Goal: Information Seeking & Learning: Learn about a topic

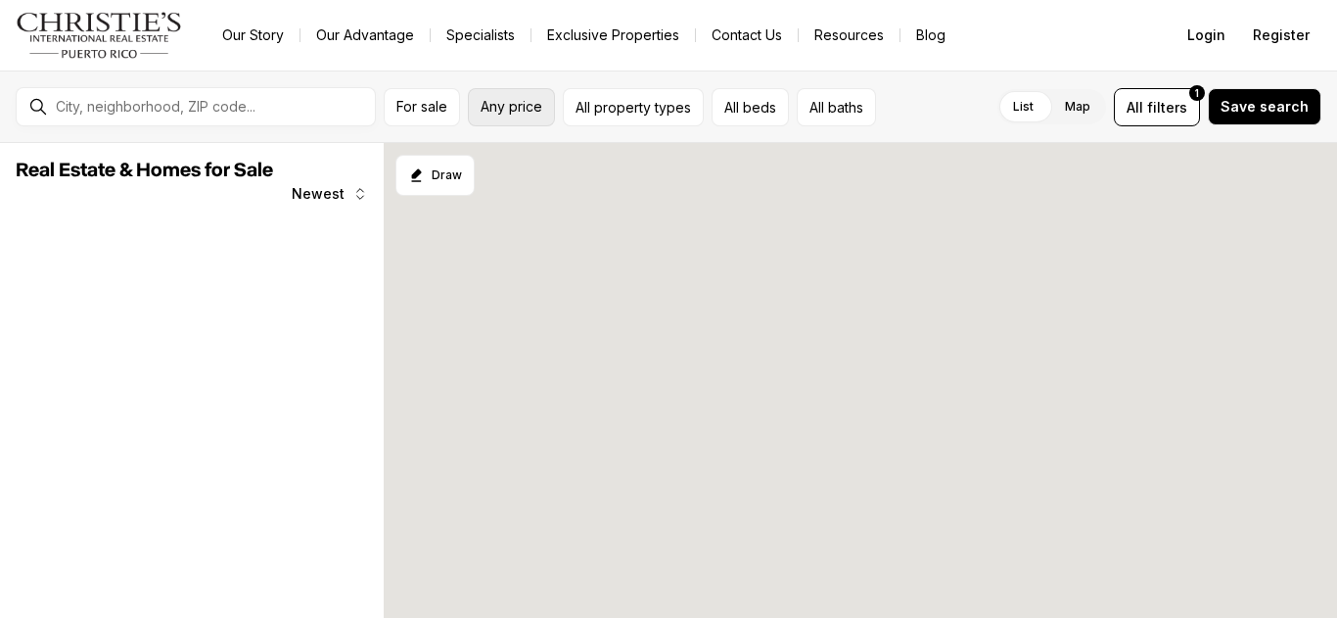
click at [494, 116] on button "Any price" at bounding box center [511, 107] width 87 height 38
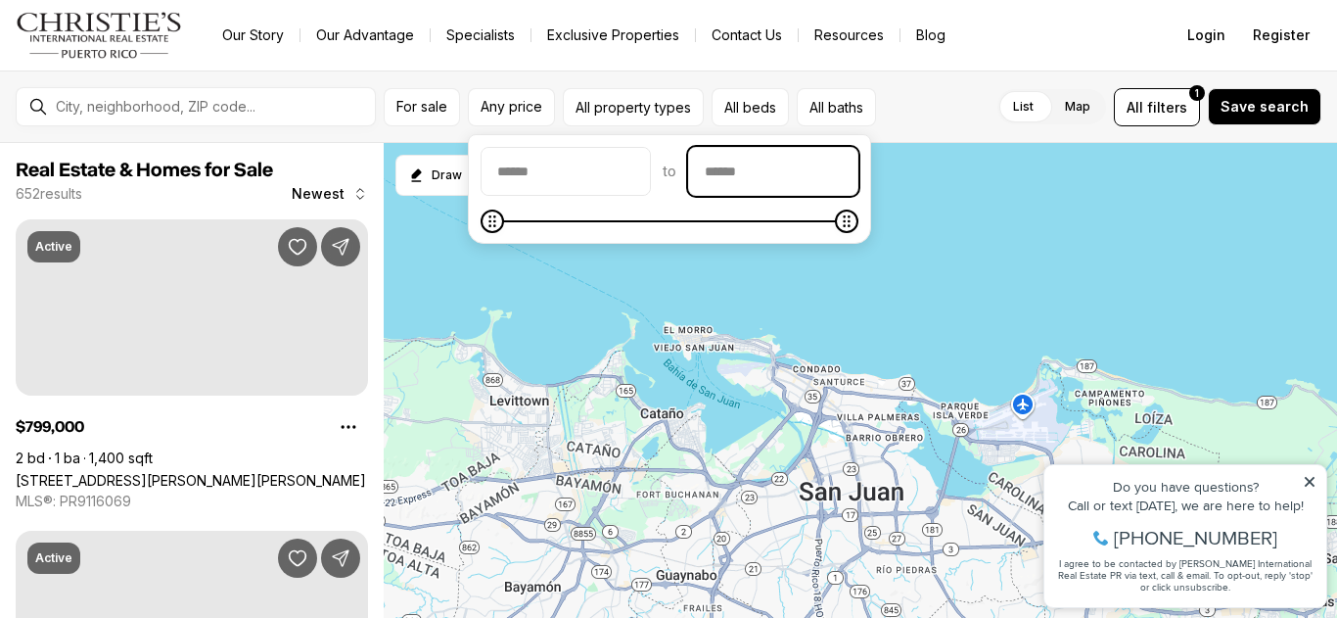
click at [788, 173] on input "priceMax" at bounding box center [773, 171] width 168 height 47
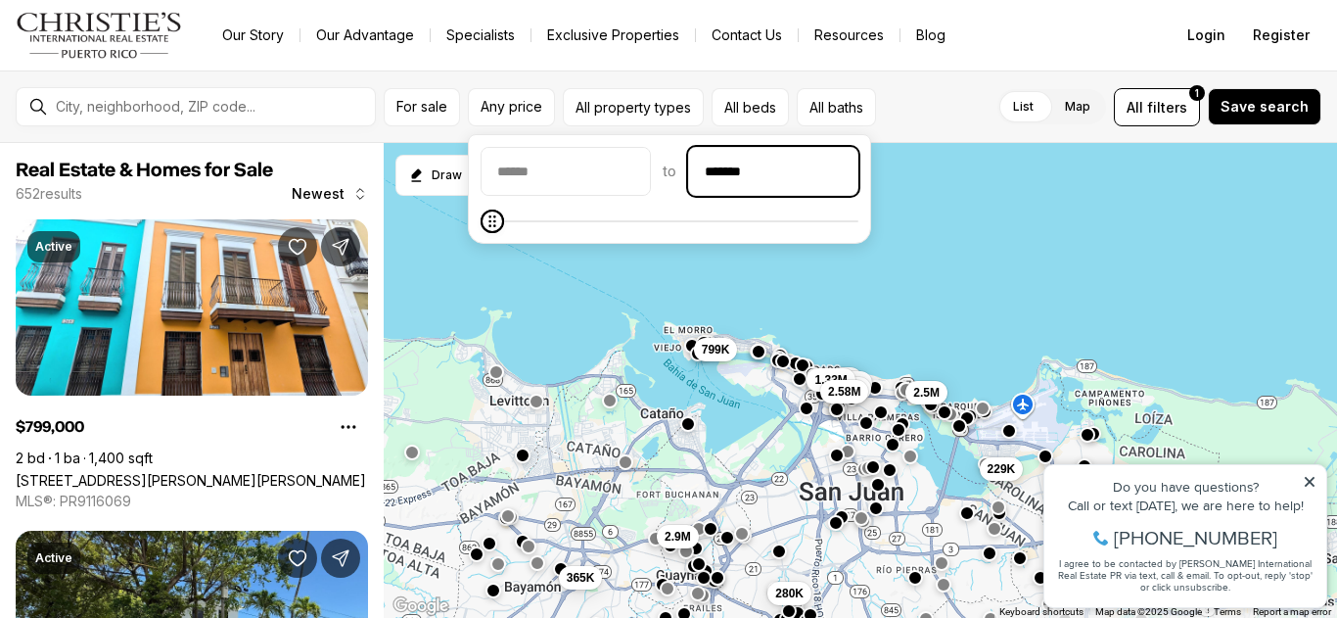
type input "********"
click at [943, 104] on div "List Map List Map All filters 1 Save search" at bounding box center [1103, 107] width 438 height 38
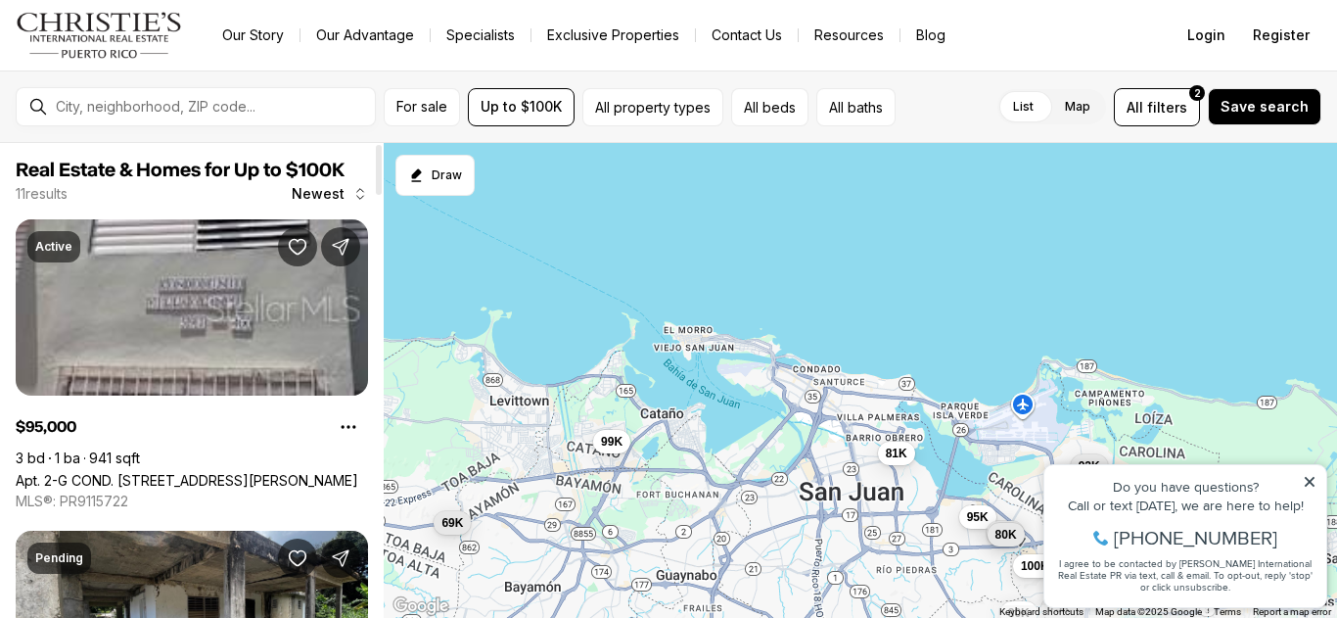
click at [380, 191] on div at bounding box center [379, 170] width 6 height 50
click at [380, 332] on div at bounding box center [379, 380] width 10 height 475
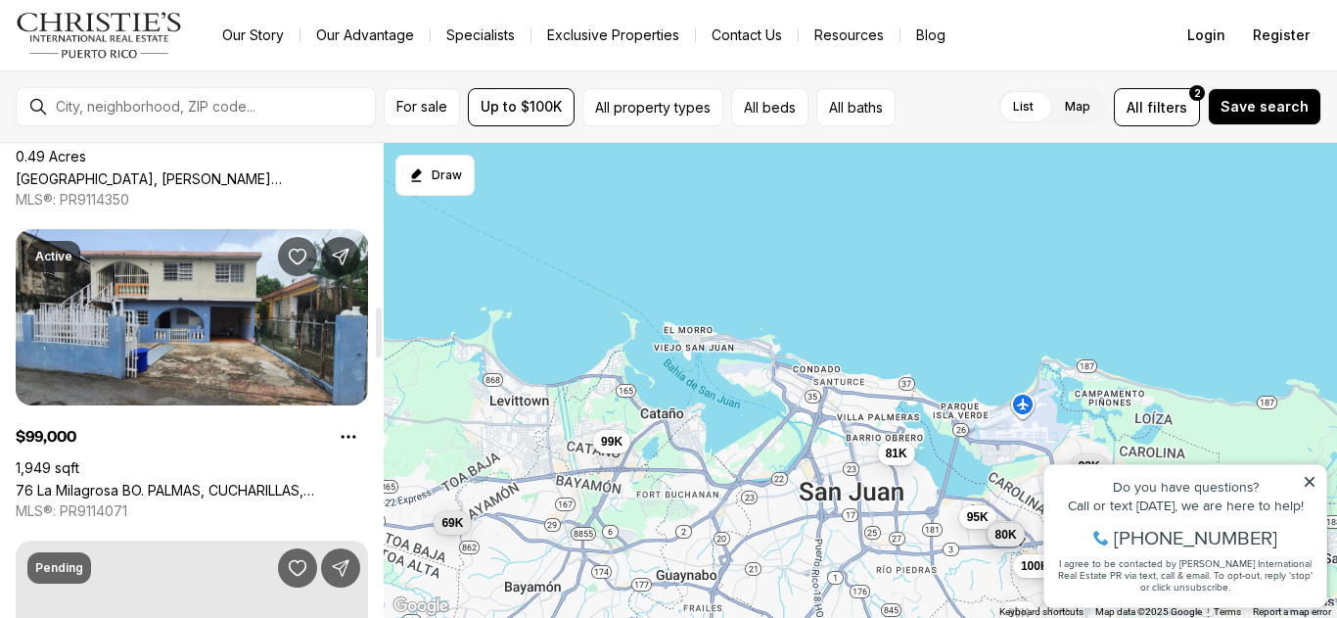
click at [346, 170] on link "[GEOGRAPHIC_DATA], [PERSON_NAME][GEOGRAPHIC_DATA], 00976" at bounding box center [192, 178] width 352 height 17
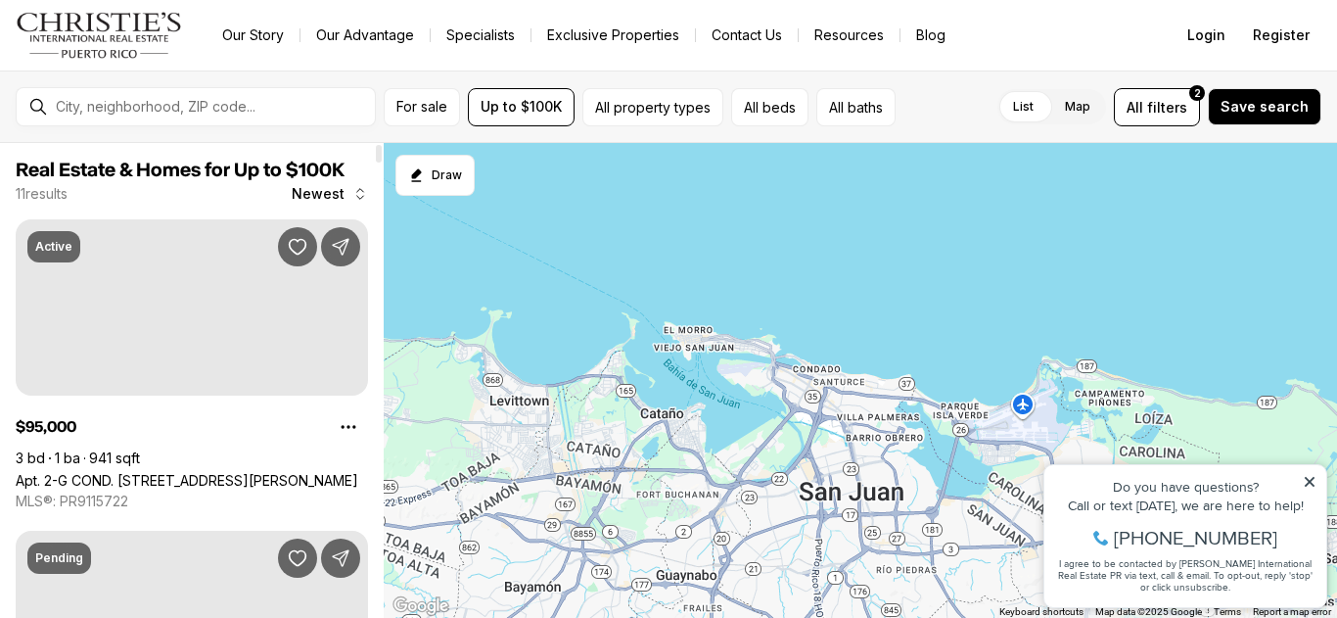
scroll to position [1547, 0]
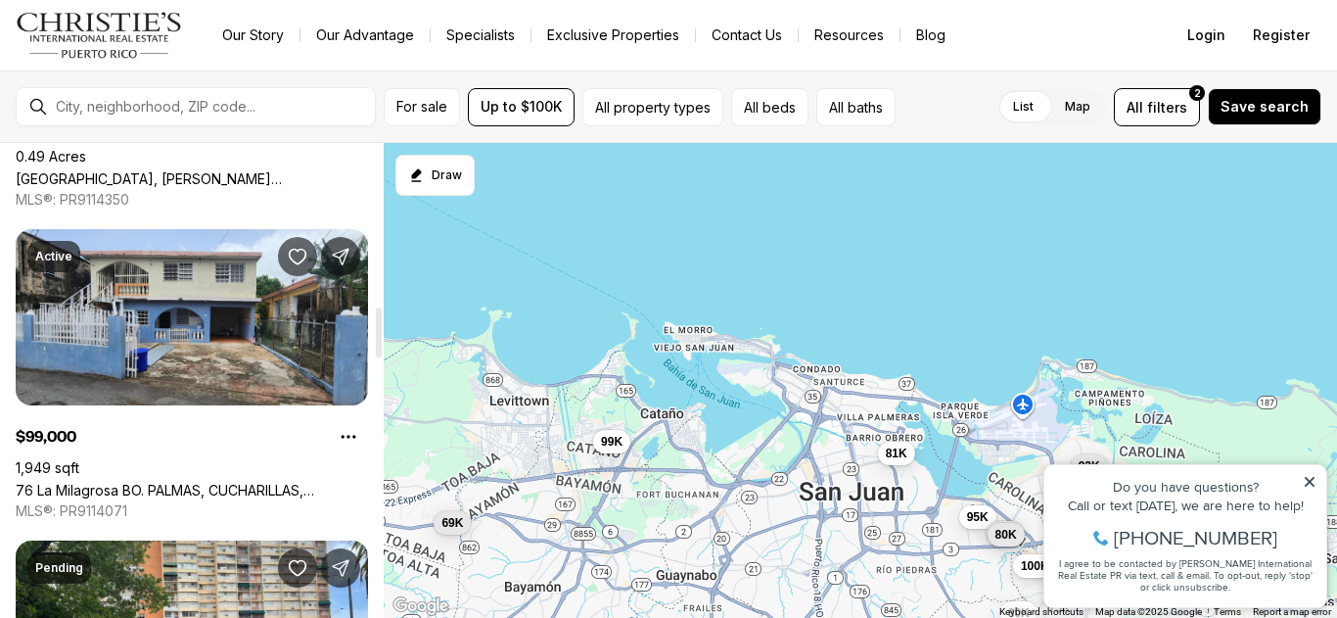
click at [378, 163] on div at bounding box center [379, 380] width 10 height 475
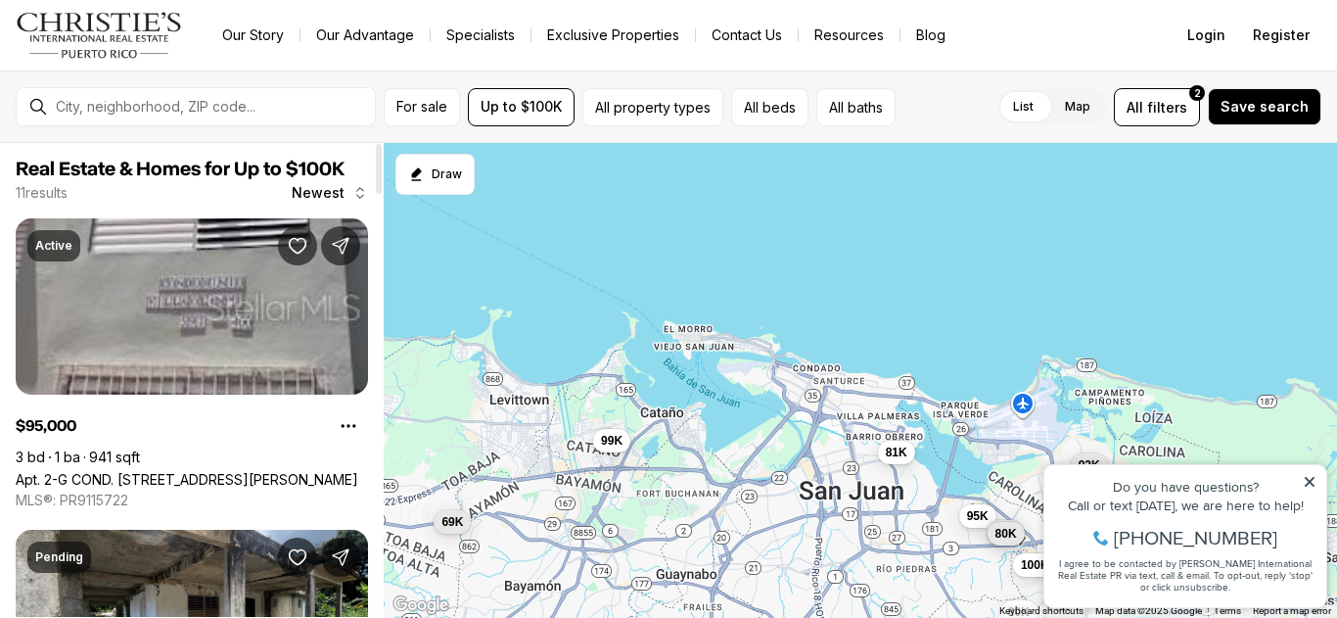
scroll to position [0, 0]
click at [1312, 478] on icon at bounding box center [1310, 482] width 10 height 10
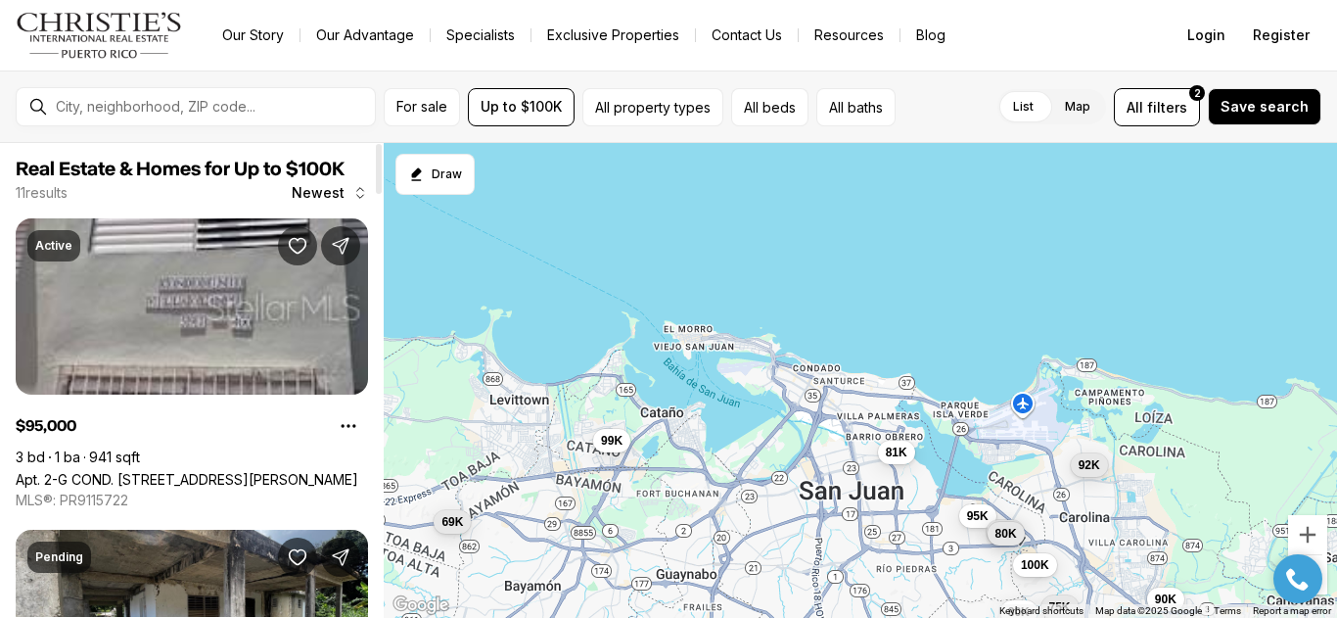
scroll to position [1492, 0]
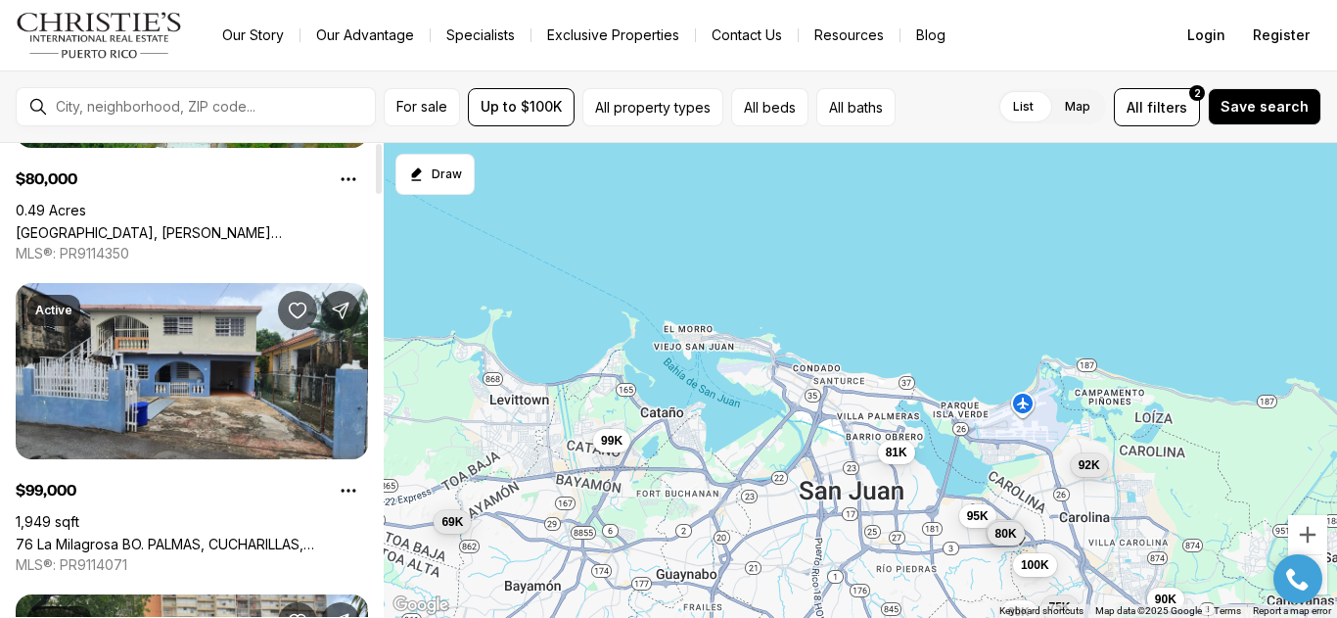
click at [382, 325] on div at bounding box center [379, 379] width 10 height 475
click at [382, 325] on div at bounding box center [379, 326] width 6 height 50
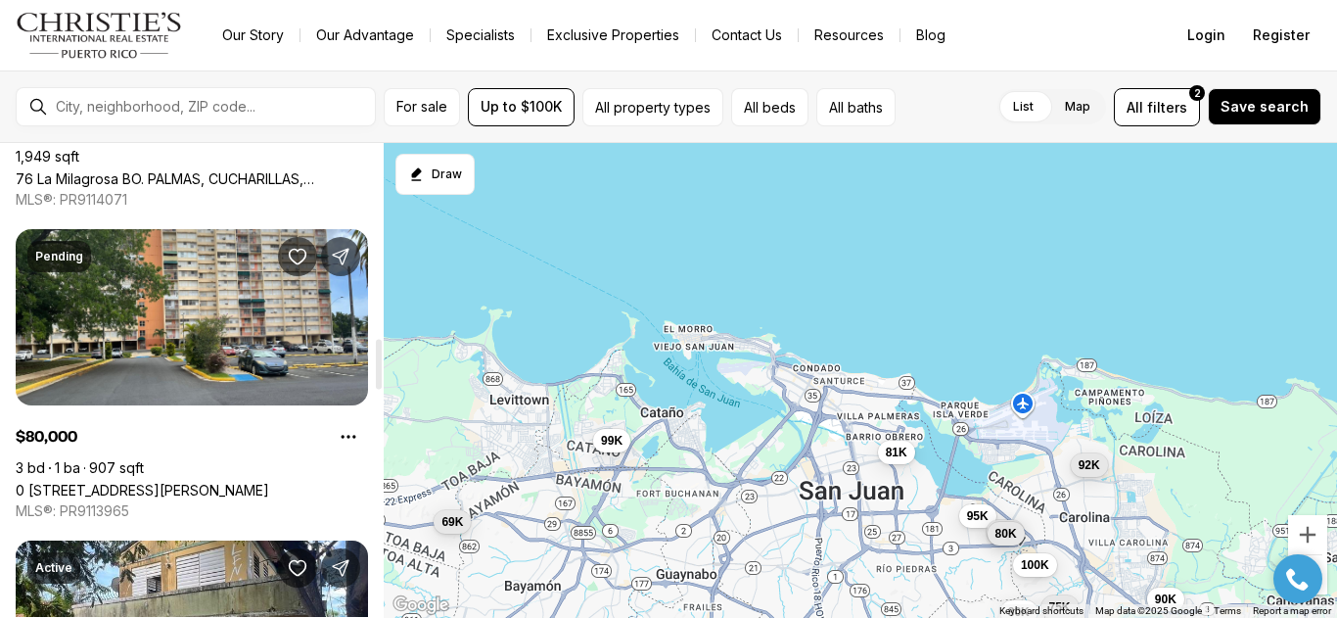
click at [379, 364] on div at bounding box center [379, 379] width 10 height 475
click at [379, 405] on div at bounding box center [379, 379] width 10 height 475
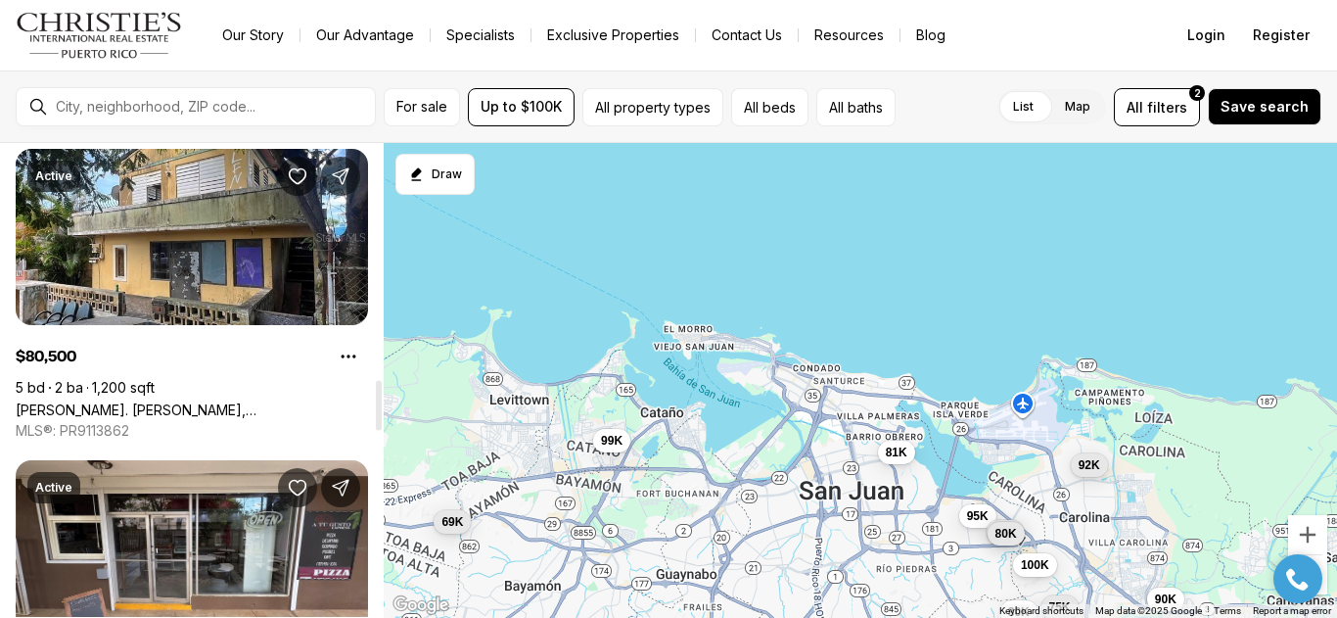
scroll to position [2842, 0]
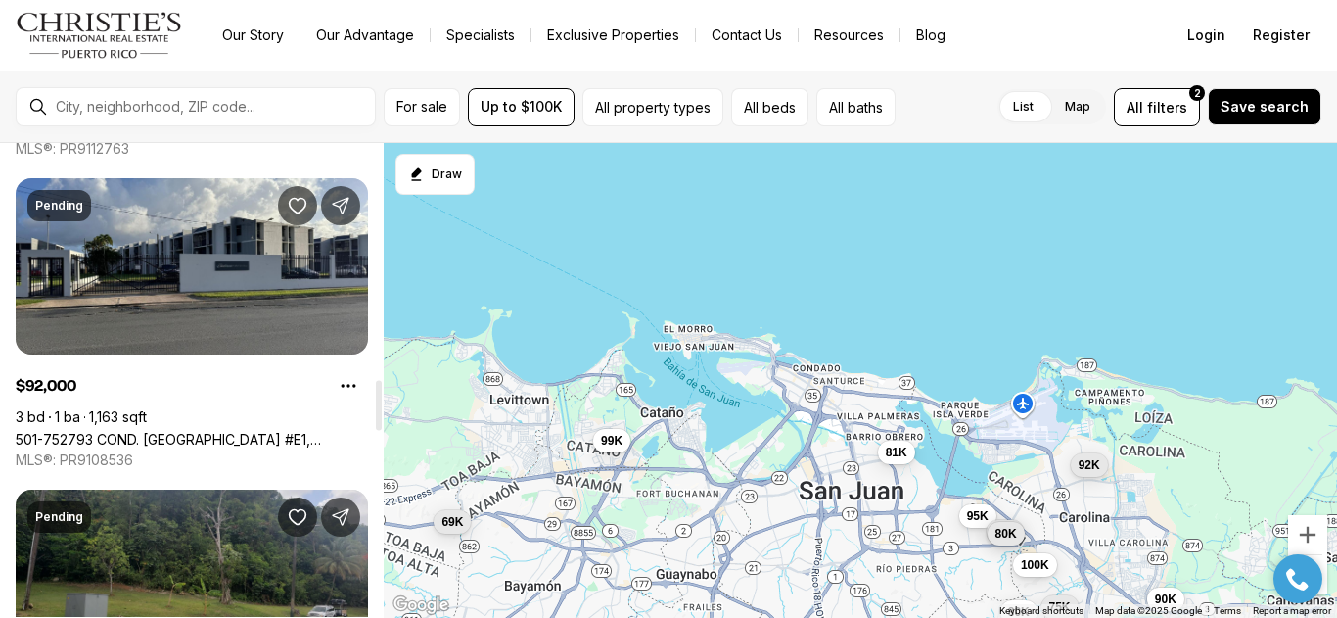
click at [374, 467] on div at bounding box center [379, 379] width 10 height 475
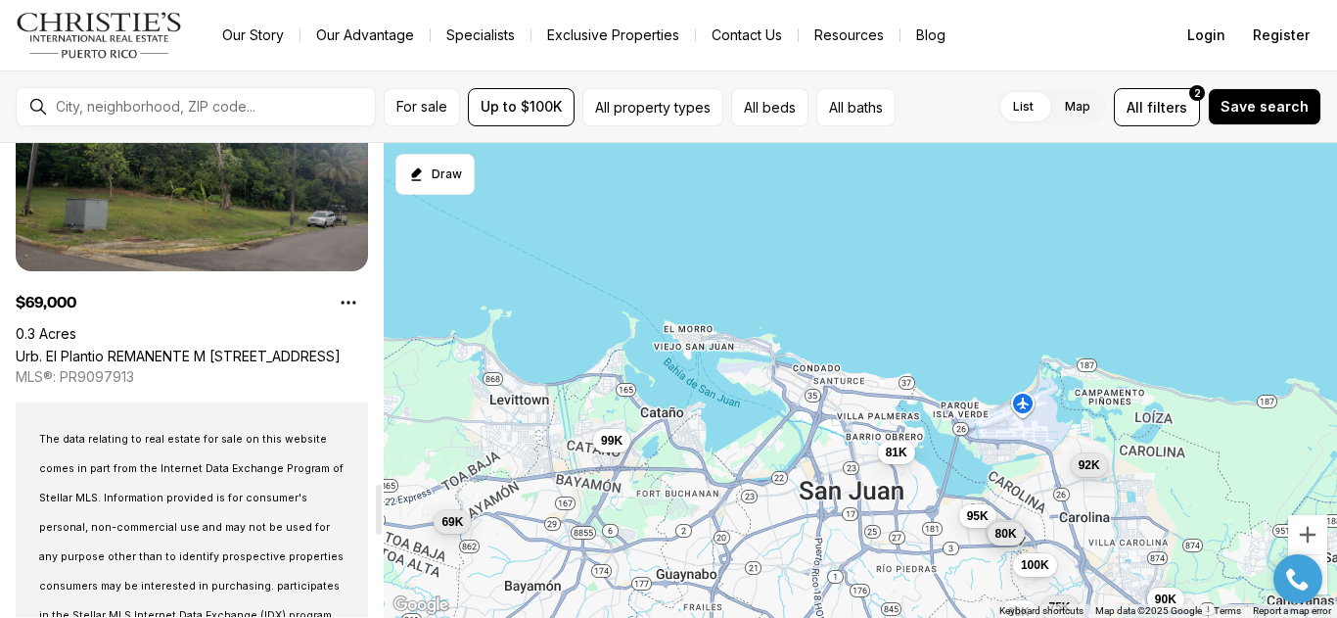
click at [379, 509] on div at bounding box center [379, 379] width 10 height 475
